Goal: Task Accomplishment & Management: Complete application form

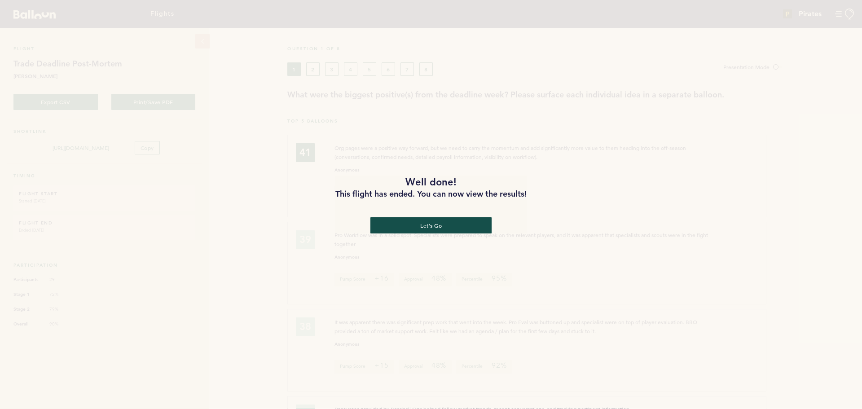
click at [526, 234] on div "Well done! This flight has ended. You can now view the results! let's go" at bounding box center [430, 204] width 191 height 58
click at [434, 223] on button "let's go" at bounding box center [430, 225] width 125 height 17
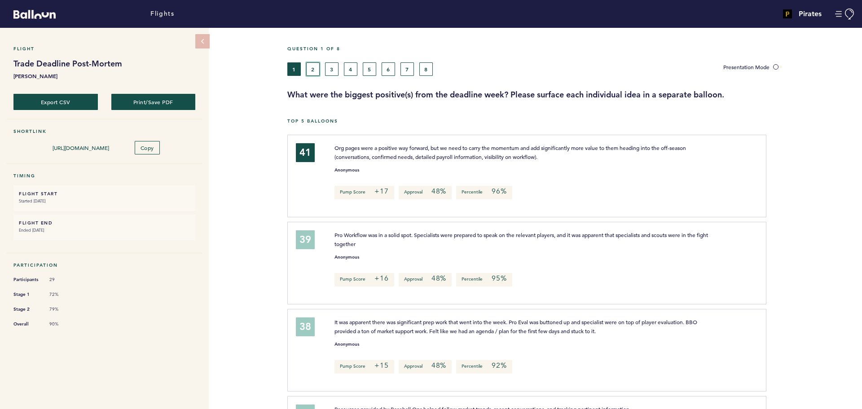
click at [311, 70] on button "2" at bounding box center [312, 68] width 13 height 13
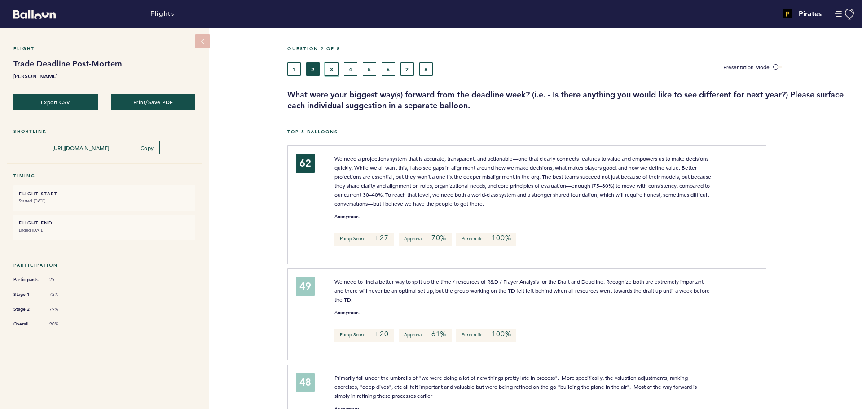
click at [330, 67] on button "3" at bounding box center [331, 68] width 13 height 13
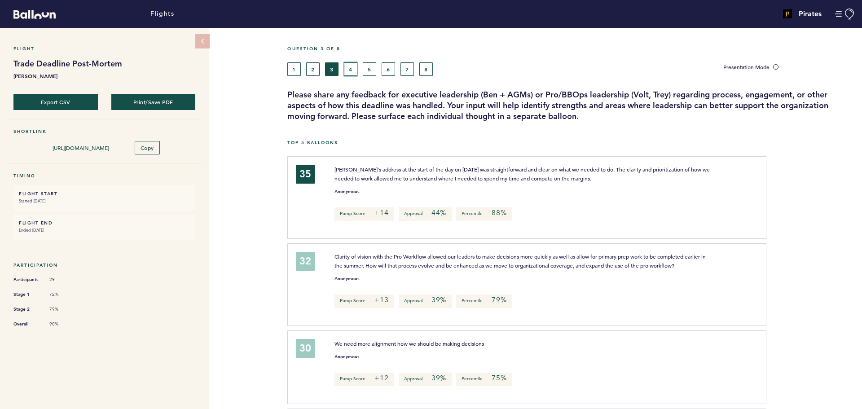
click at [353, 68] on button "4" at bounding box center [350, 68] width 13 height 13
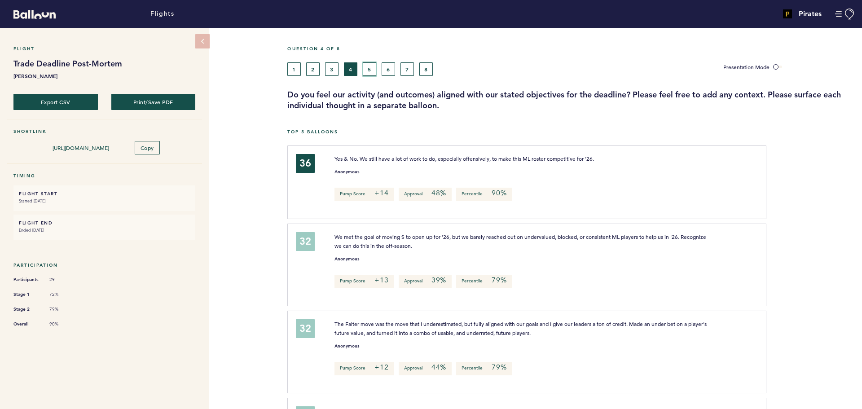
click at [372, 68] on button "5" at bounding box center [369, 68] width 13 height 13
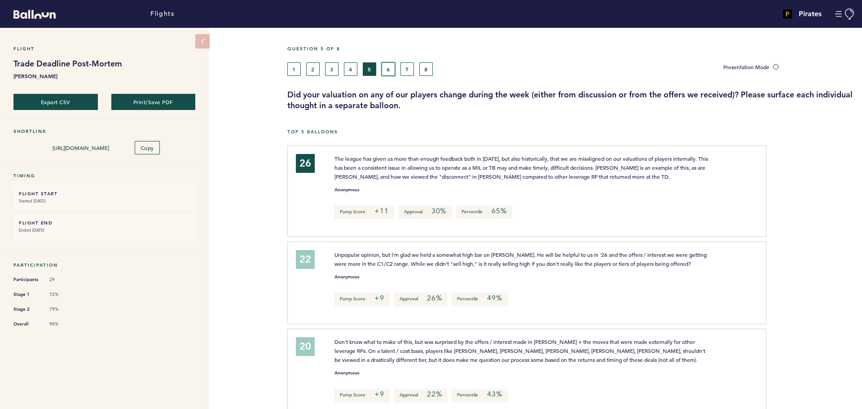
click at [391, 66] on button "6" at bounding box center [388, 68] width 13 height 13
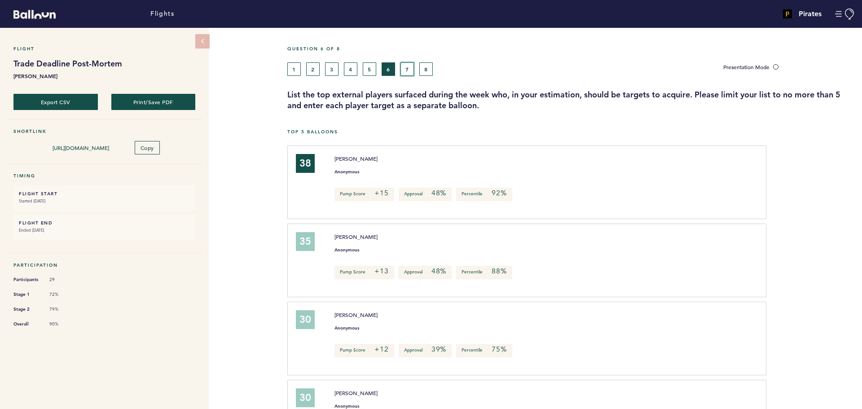
click at [404, 67] on button "7" at bounding box center [406, 68] width 13 height 13
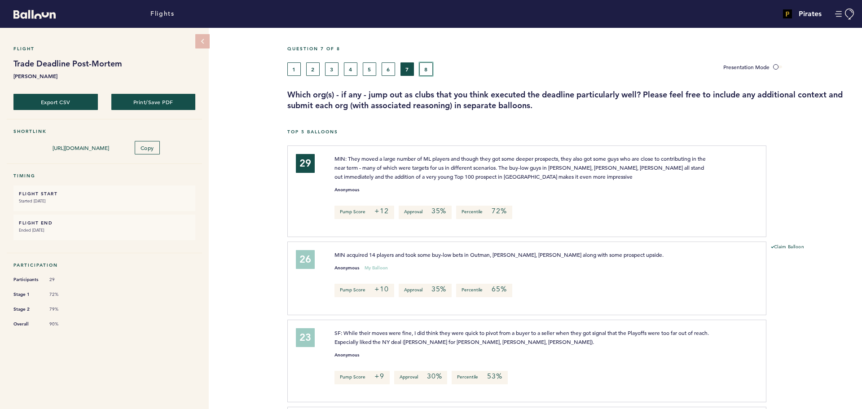
click at [424, 68] on button "8" at bounding box center [425, 68] width 13 height 13
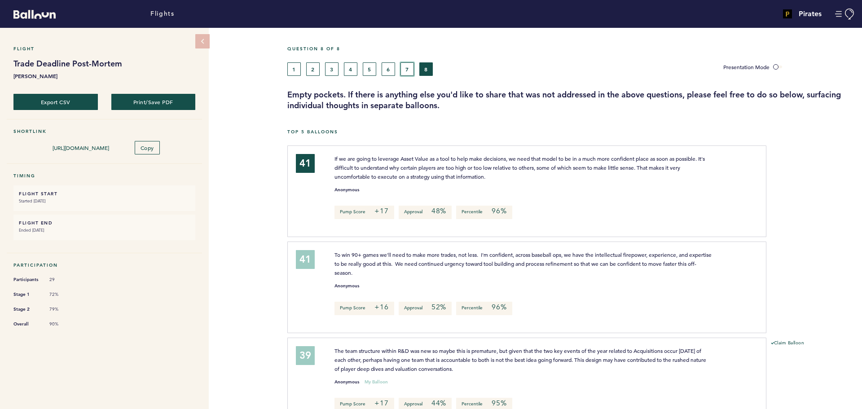
click at [405, 67] on button "7" at bounding box center [406, 68] width 13 height 13
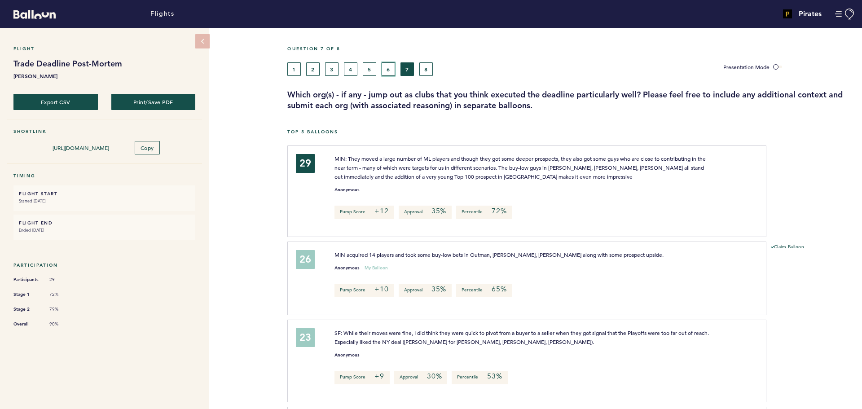
click at [385, 69] on button "6" at bounding box center [388, 68] width 13 height 13
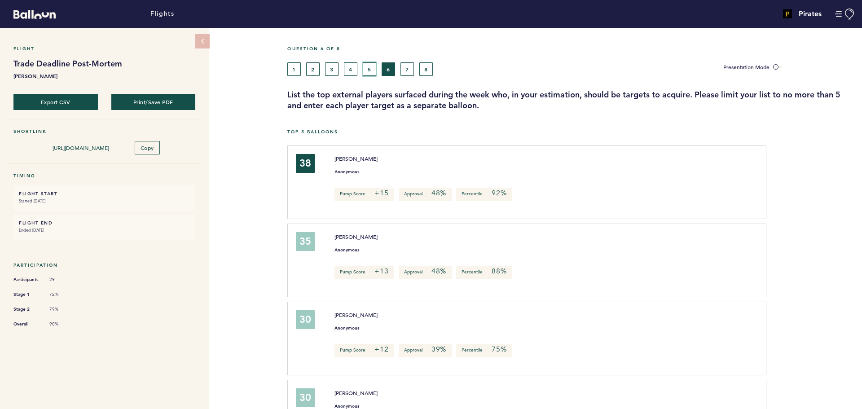
click at [368, 69] on button "5" at bounding box center [369, 68] width 13 height 13
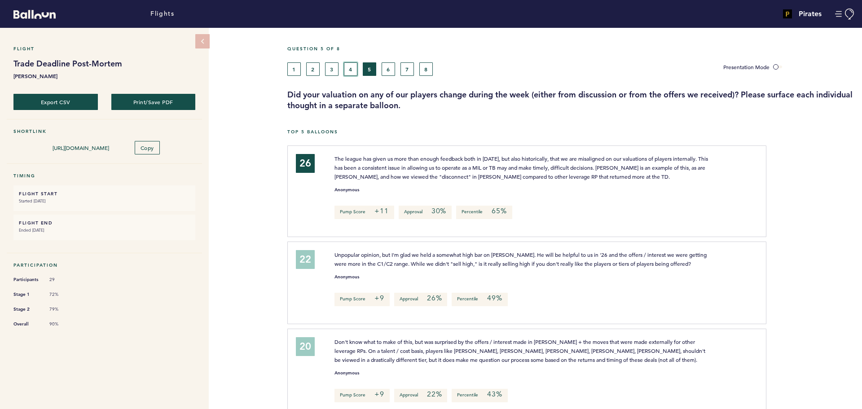
click at [349, 67] on button "4" at bounding box center [350, 68] width 13 height 13
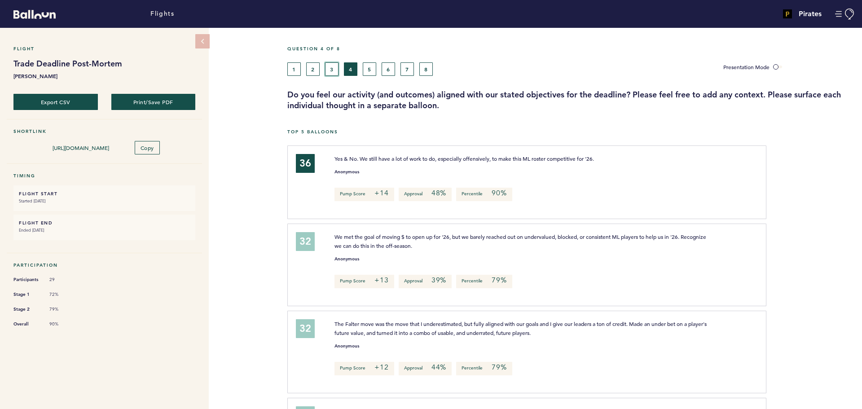
click at [335, 69] on button "3" at bounding box center [331, 68] width 13 height 13
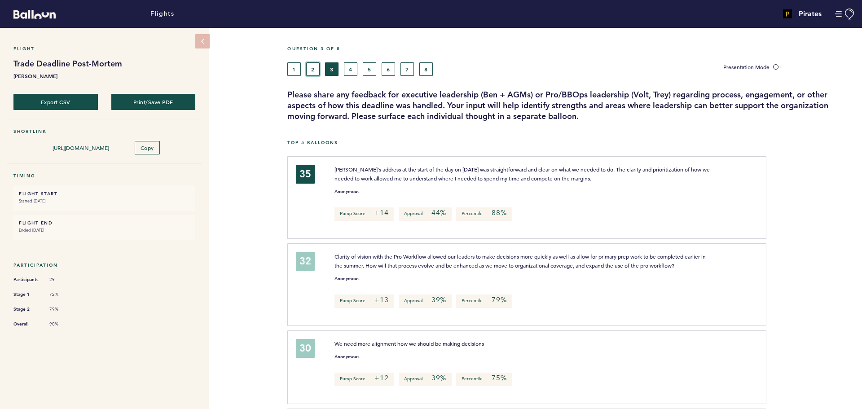
click at [314, 67] on button "2" at bounding box center [312, 68] width 13 height 13
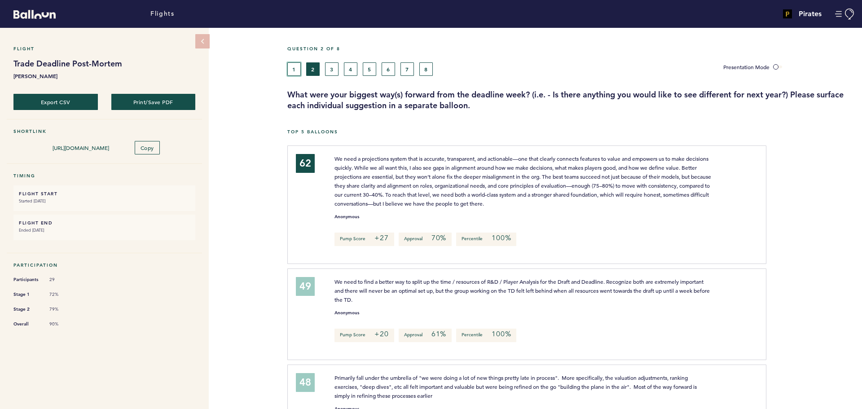
click at [295, 69] on button "1" at bounding box center [293, 68] width 13 height 13
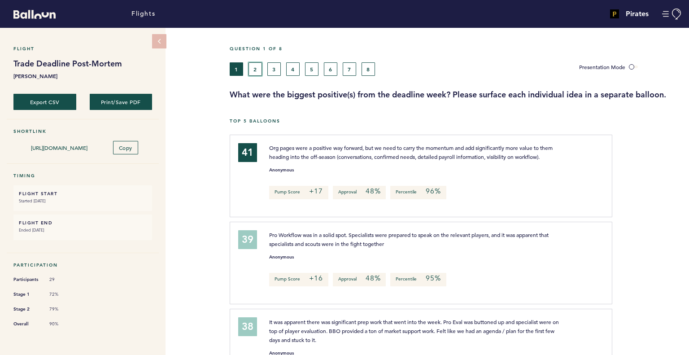
click at [253, 66] on button "2" at bounding box center [255, 68] width 13 height 13
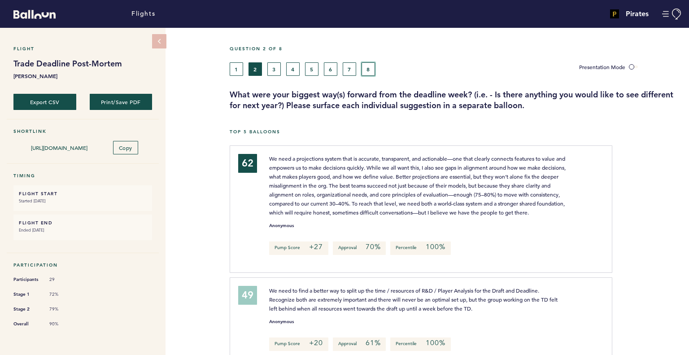
click at [368, 70] on button "8" at bounding box center [368, 68] width 13 height 13
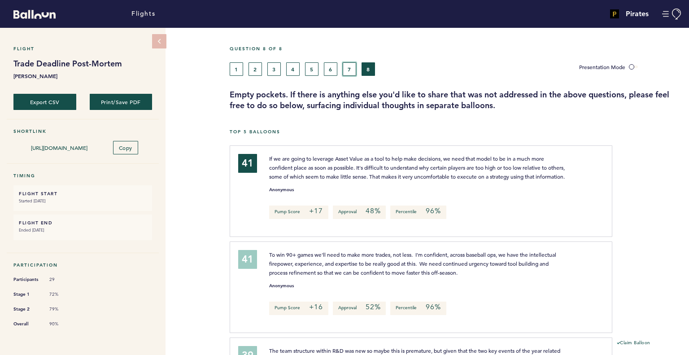
click at [349, 68] on button "7" at bounding box center [349, 68] width 13 height 13
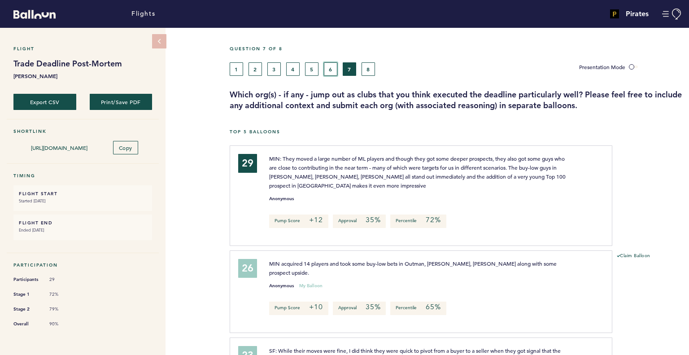
click at [329, 72] on button "6" at bounding box center [330, 68] width 13 height 13
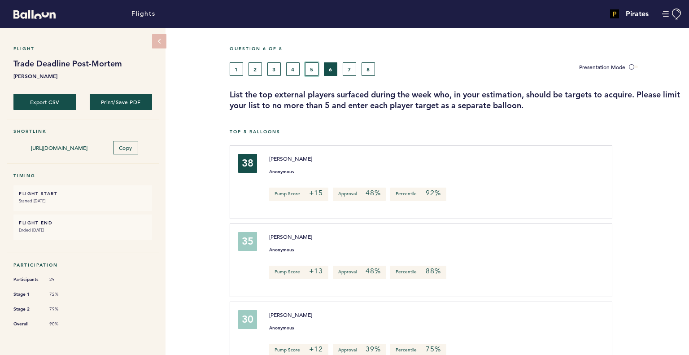
click at [311, 71] on button "5" at bounding box center [311, 68] width 13 height 13
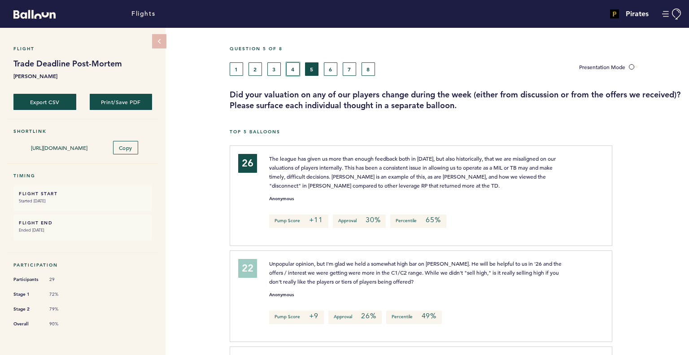
click at [296, 69] on button "4" at bounding box center [292, 68] width 13 height 13
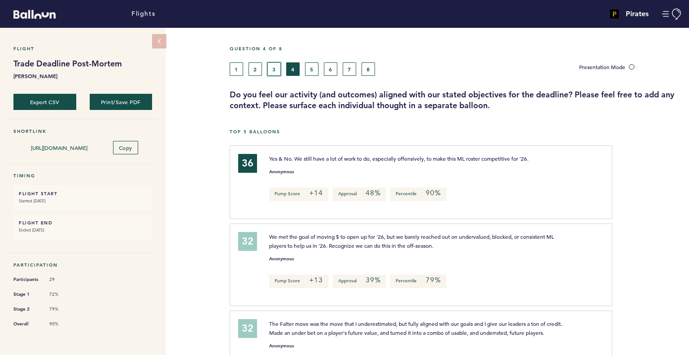
click at [273, 65] on button "3" at bounding box center [274, 68] width 13 height 13
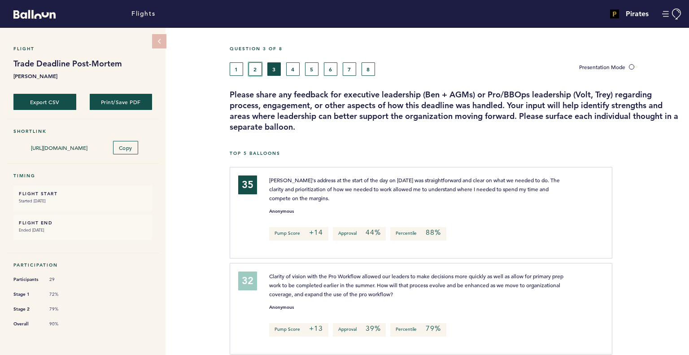
click at [257, 70] on button "2" at bounding box center [255, 68] width 13 height 13
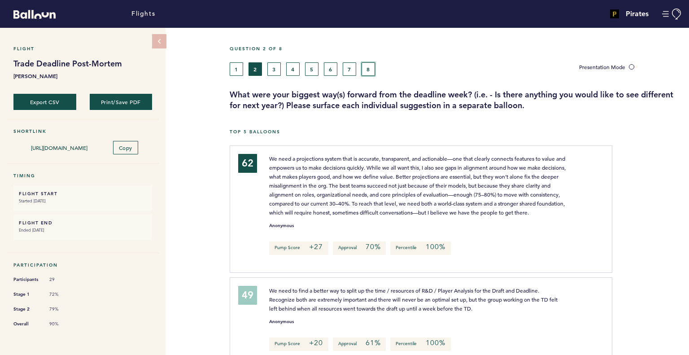
drag, startPoint x: 365, startPoint y: 71, endPoint x: 542, endPoint y: 169, distance: 202.5
click at [365, 71] on button "8" at bounding box center [368, 68] width 13 height 13
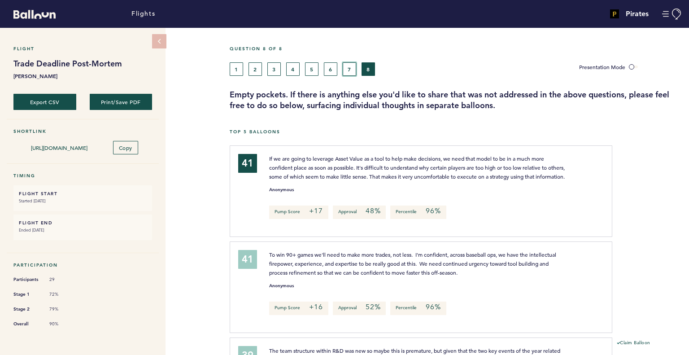
click at [350, 69] on button "7" at bounding box center [349, 68] width 13 height 13
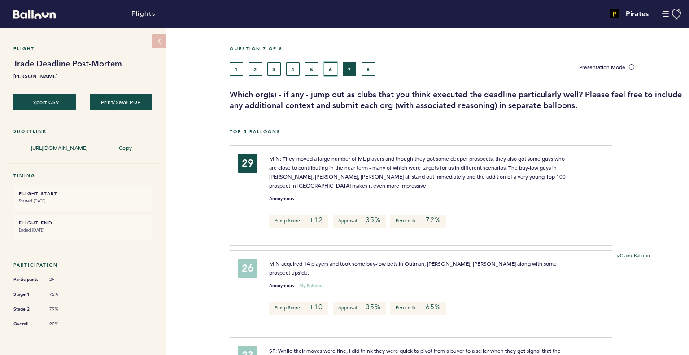
click at [336, 66] on button "6" at bounding box center [330, 68] width 13 height 13
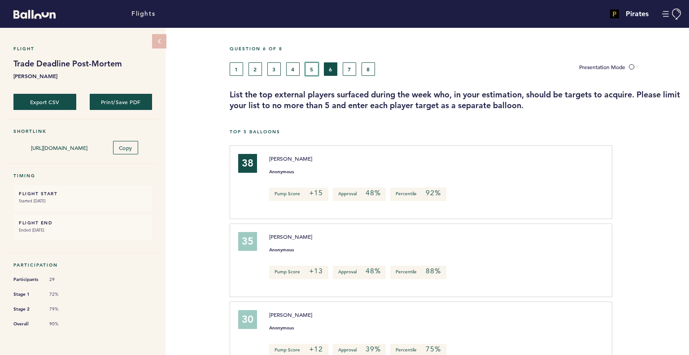
click at [313, 64] on button "5" at bounding box center [311, 68] width 13 height 13
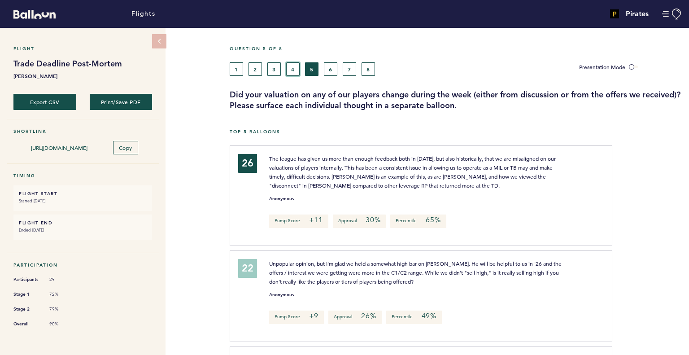
click at [294, 66] on button "4" at bounding box center [292, 68] width 13 height 13
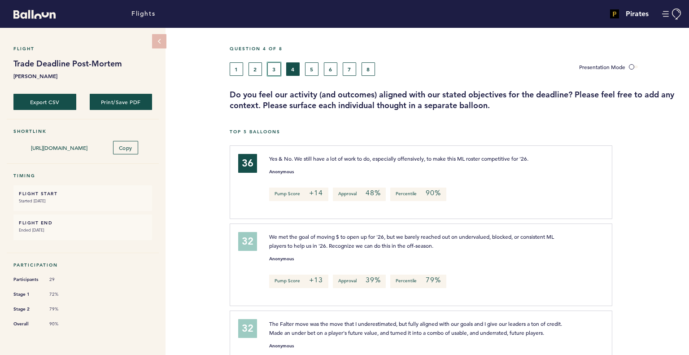
click at [273, 65] on button "3" at bounding box center [274, 68] width 13 height 13
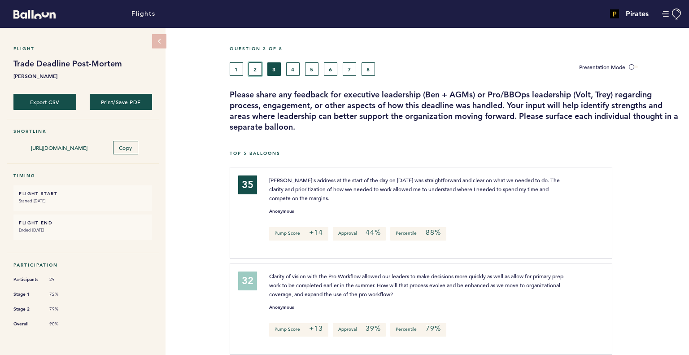
click at [250, 66] on button "2" at bounding box center [255, 68] width 13 height 13
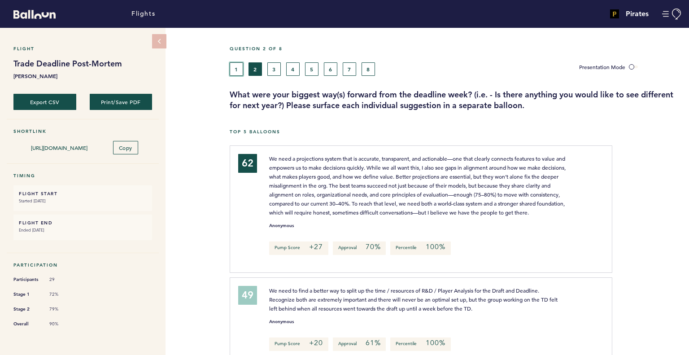
click at [237, 66] on button "1" at bounding box center [236, 68] width 13 height 13
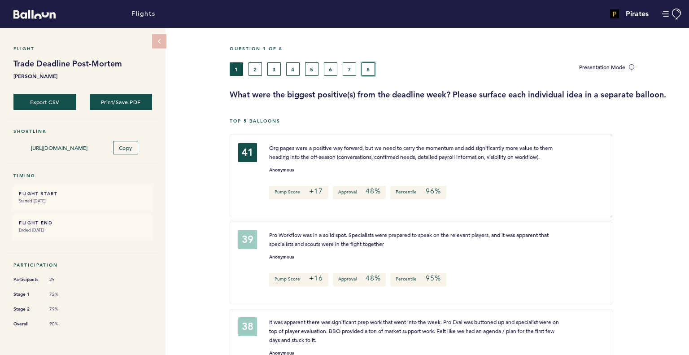
click at [368, 63] on button "8" at bounding box center [368, 68] width 13 height 13
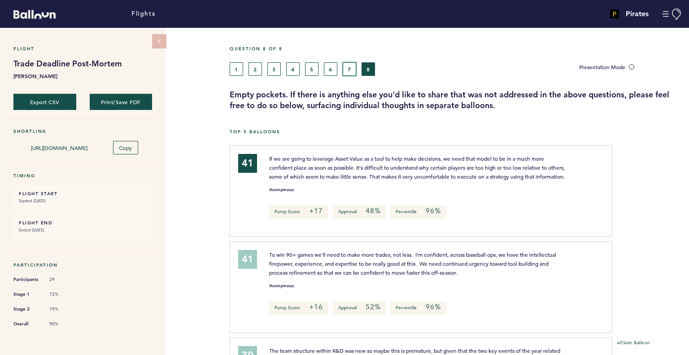
click at [350, 68] on button "7" at bounding box center [349, 68] width 13 height 13
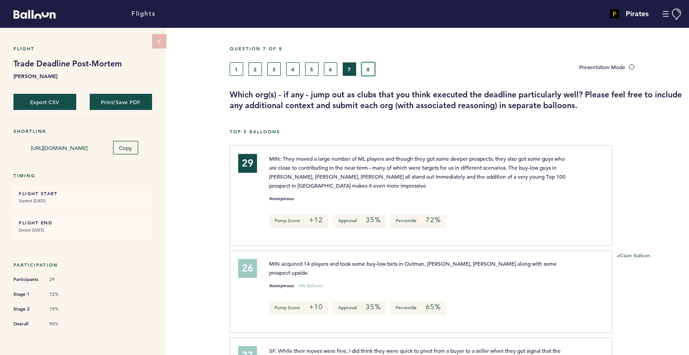
click at [372, 69] on button "8" at bounding box center [368, 68] width 13 height 13
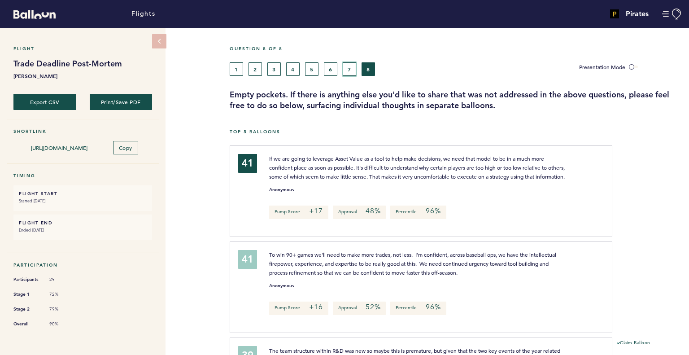
click at [350, 70] on button "7" at bounding box center [349, 68] width 13 height 13
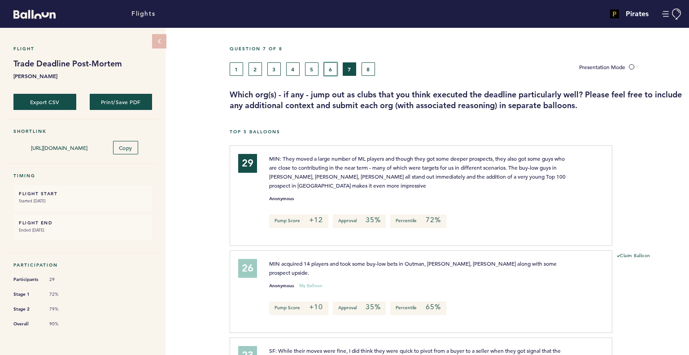
click at [329, 69] on button "6" at bounding box center [330, 68] width 13 height 13
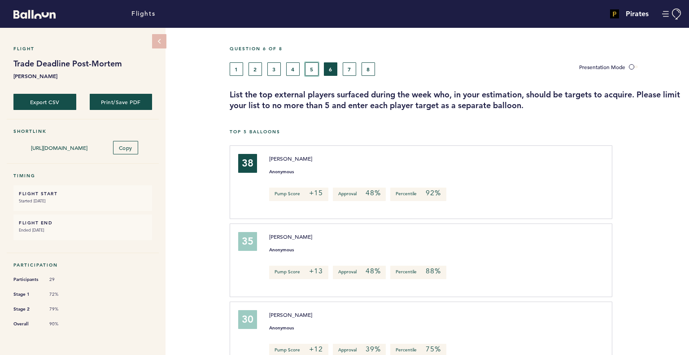
drag, startPoint x: 307, startPoint y: 70, endPoint x: 287, endPoint y: 75, distance: 20.5
click at [307, 70] on button "5" at bounding box center [311, 68] width 13 height 13
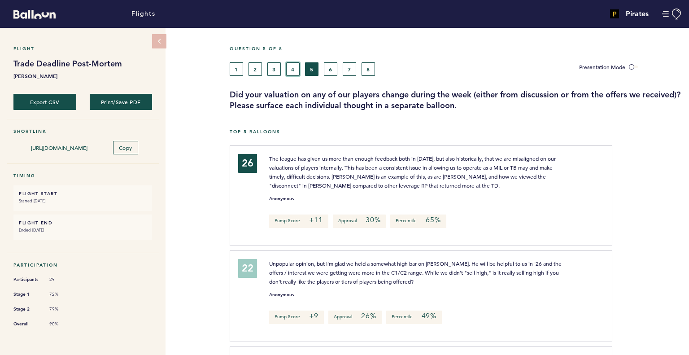
click at [290, 72] on button "4" at bounding box center [292, 68] width 13 height 13
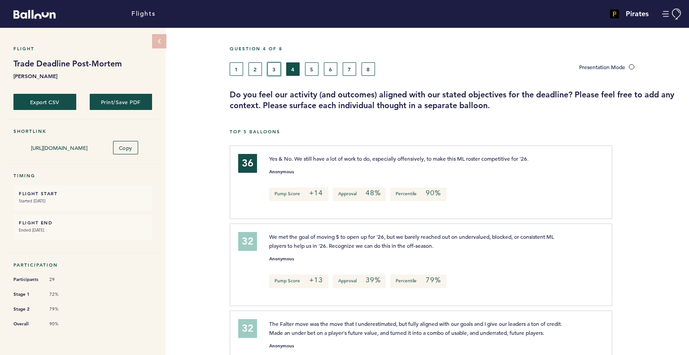
click at [276, 70] on button "3" at bounding box center [274, 68] width 13 height 13
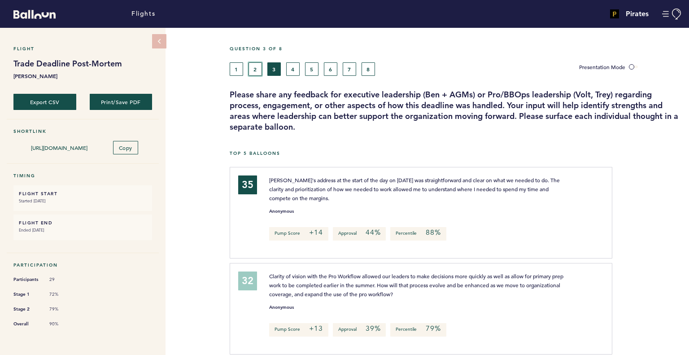
click at [257, 70] on button "2" at bounding box center [255, 68] width 13 height 13
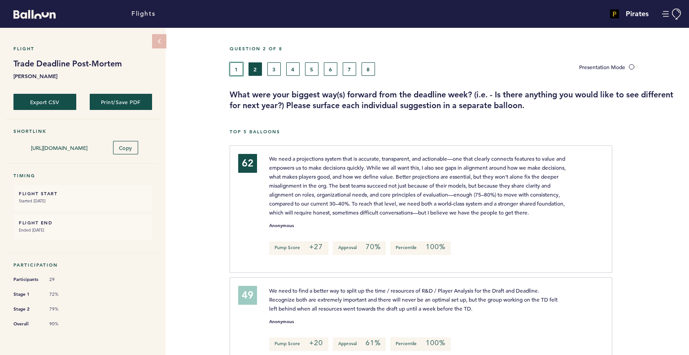
click at [237, 66] on button "1" at bounding box center [236, 68] width 13 height 13
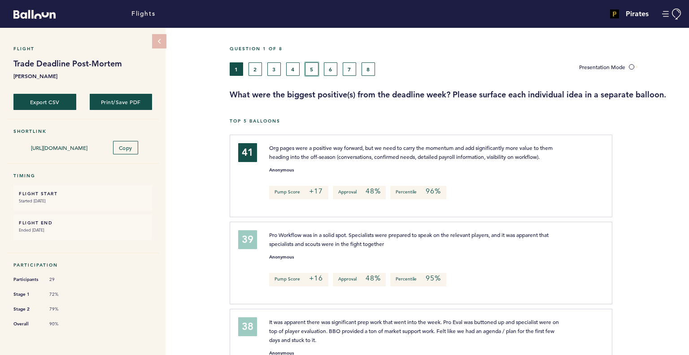
click at [308, 68] on button "5" at bounding box center [311, 68] width 13 height 13
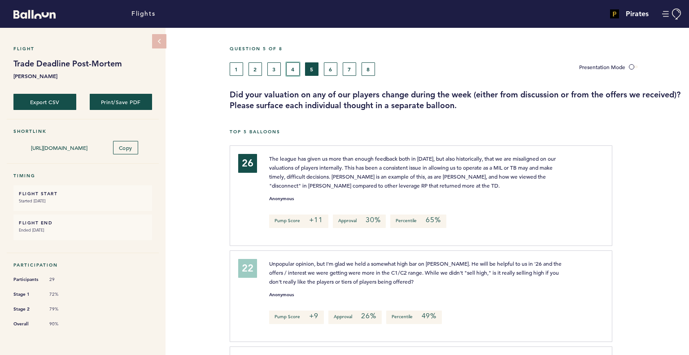
click at [298, 63] on button "4" at bounding box center [292, 68] width 13 height 13
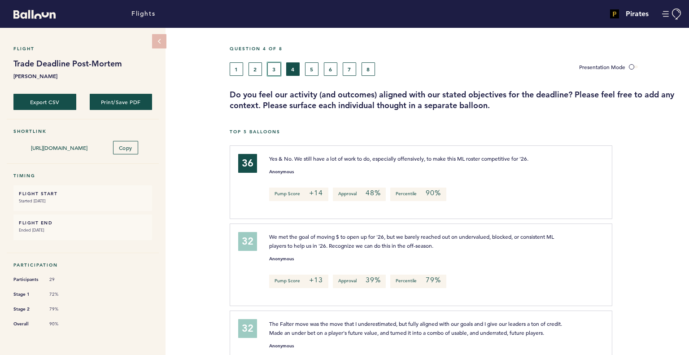
click at [274, 65] on button "3" at bounding box center [274, 68] width 13 height 13
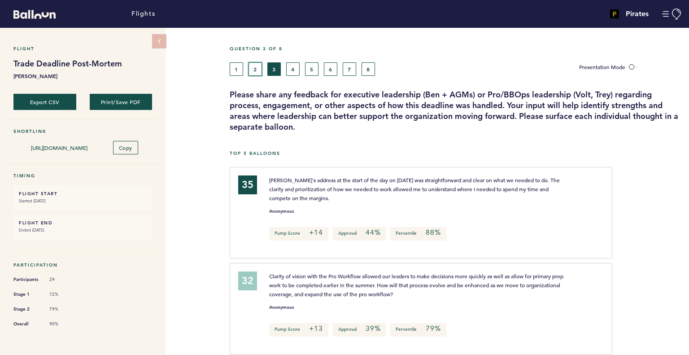
click at [258, 66] on button "2" at bounding box center [255, 68] width 13 height 13
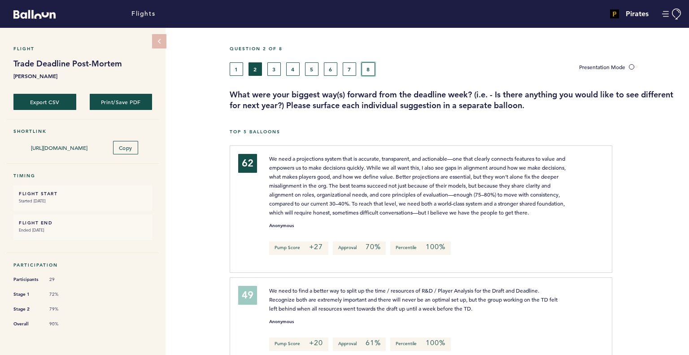
drag, startPoint x: 370, startPoint y: 68, endPoint x: 352, endPoint y: 79, distance: 20.7
click at [370, 68] on button "8" at bounding box center [368, 68] width 13 height 13
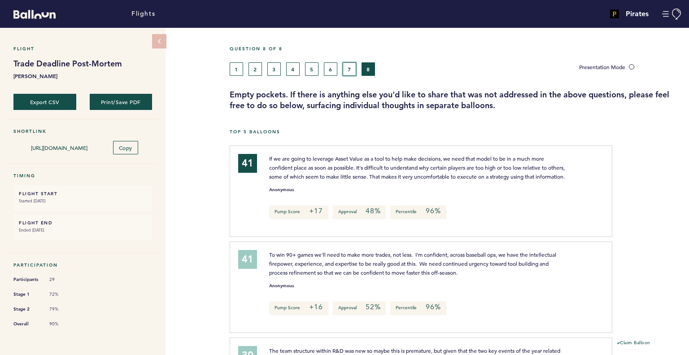
click at [350, 68] on button "7" at bounding box center [349, 68] width 13 height 13
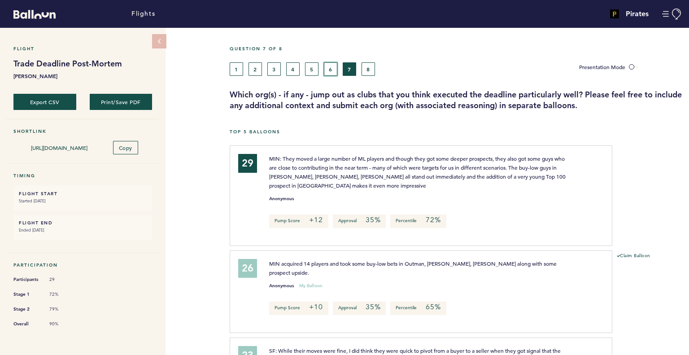
click at [329, 68] on button "6" at bounding box center [330, 68] width 13 height 13
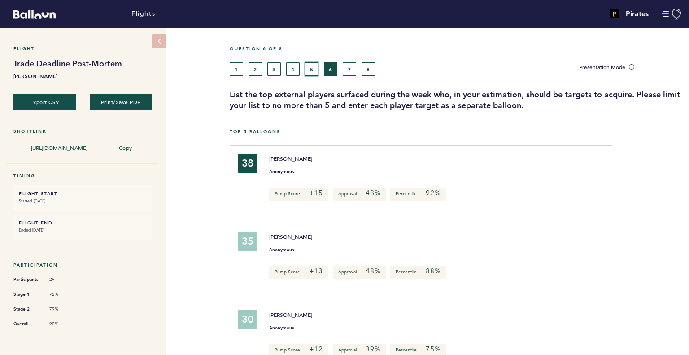
click at [313, 68] on button "5" at bounding box center [311, 68] width 13 height 13
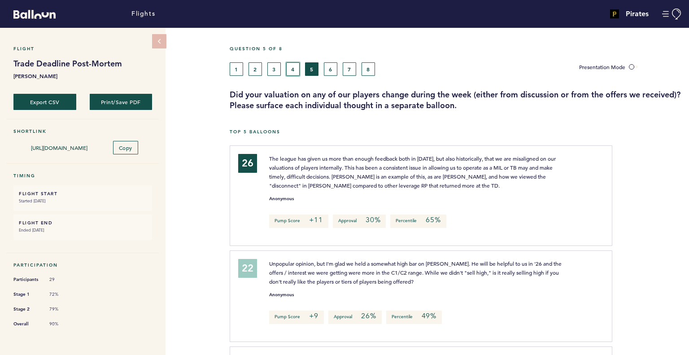
click at [293, 70] on button "4" at bounding box center [292, 68] width 13 height 13
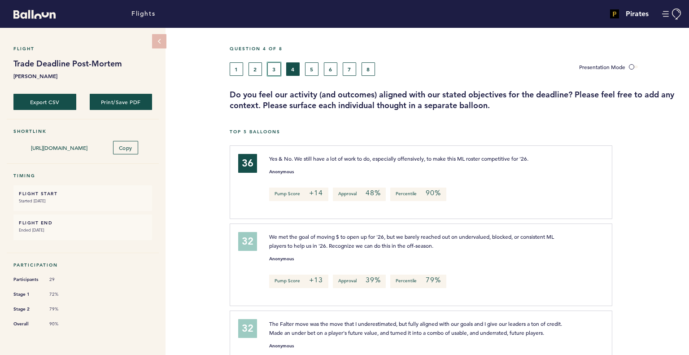
click at [274, 69] on button "3" at bounding box center [274, 68] width 13 height 13
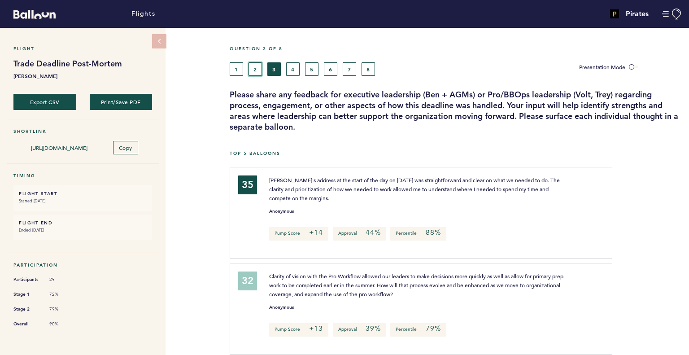
click at [254, 68] on button "2" at bounding box center [255, 68] width 13 height 13
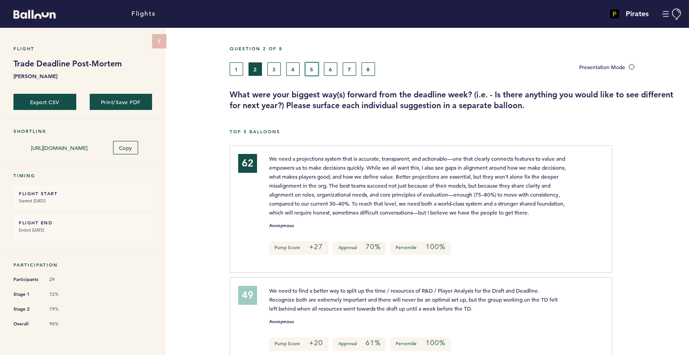
click at [312, 72] on button "5" at bounding box center [311, 68] width 13 height 13
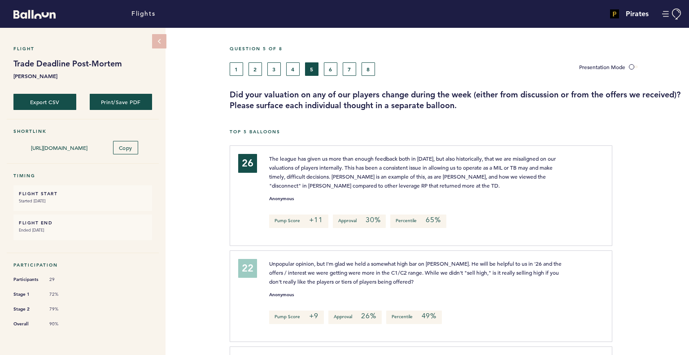
click at [336, 70] on div "1 2 3 4 5 6 7 8" at bounding box center [398, 68] width 336 height 13
click at [272, 69] on button "3" at bounding box center [274, 68] width 13 height 13
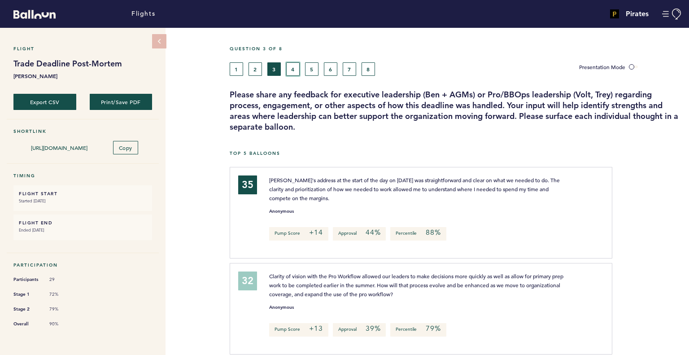
click at [294, 70] on button "4" at bounding box center [292, 68] width 13 height 13
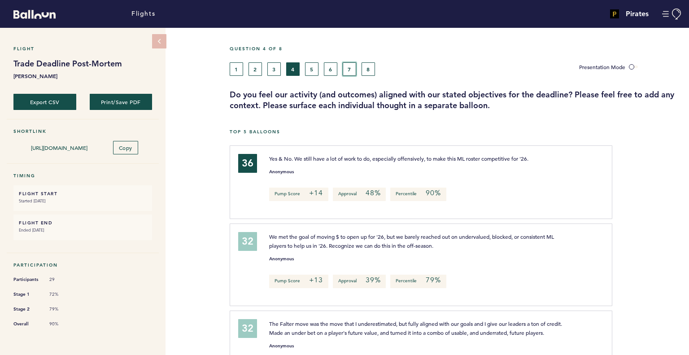
click at [351, 70] on button "7" at bounding box center [349, 68] width 13 height 13
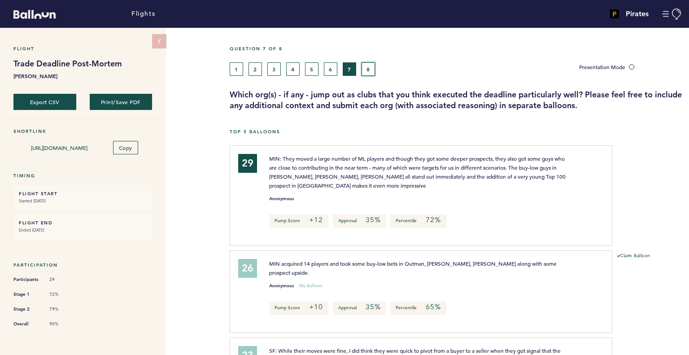
click at [372, 66] on button "8" at bounding box center [368, 68] width 13 height 13
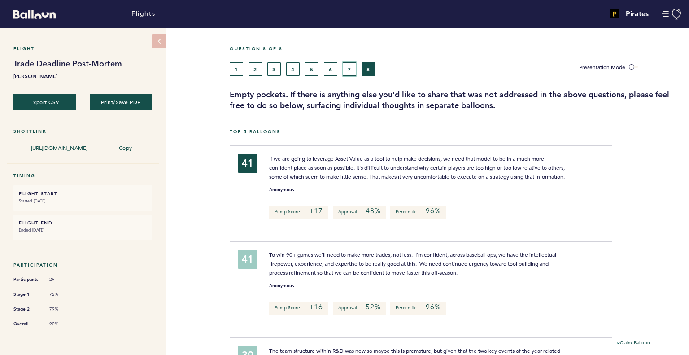
click at [345, 70] on button "7" at bounding box center [349, 68] width 13 height 13
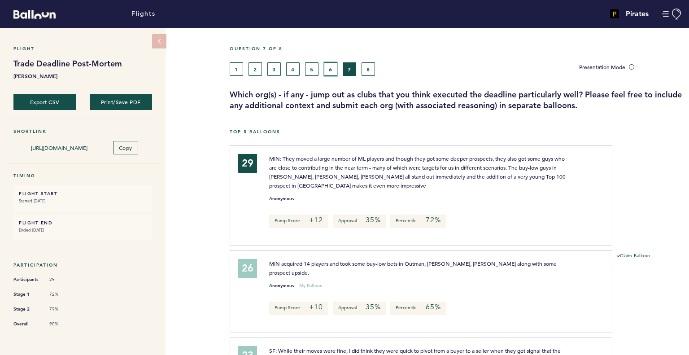
click at [326, 68] on button "6" at bounding box center [330, 68] width 13 height 13
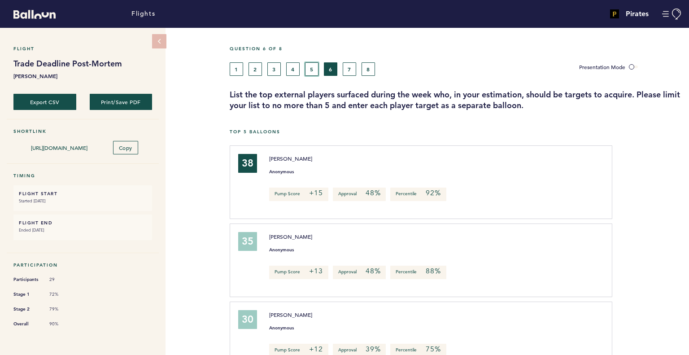
click at [312, 67] on button "5" at bounding box center [311, 68] width 13 height 13
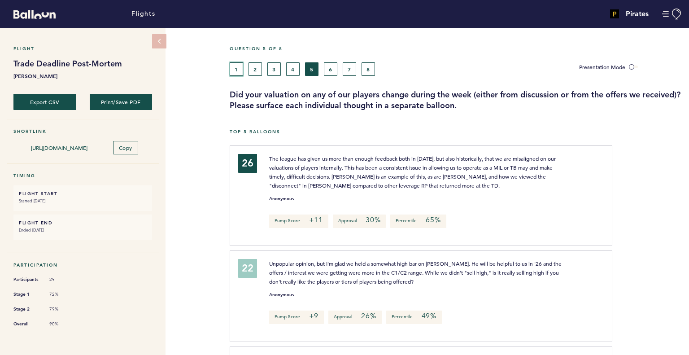
click at [237, 70] on button "1" at bounding box center [236, 68] width 13 height 13
